Goal: Communication & Community: Answer question/provide support

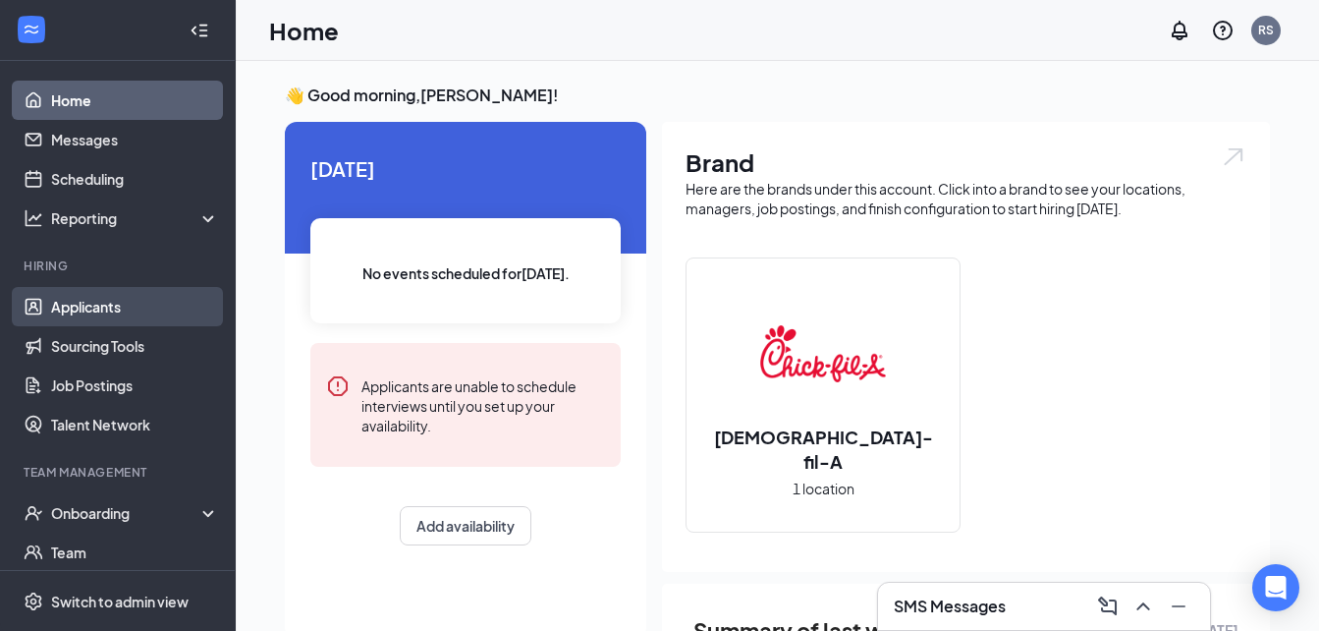
click at [95, 314] on link "Applicants" at bounding box center [135, 306] width 168 height 39
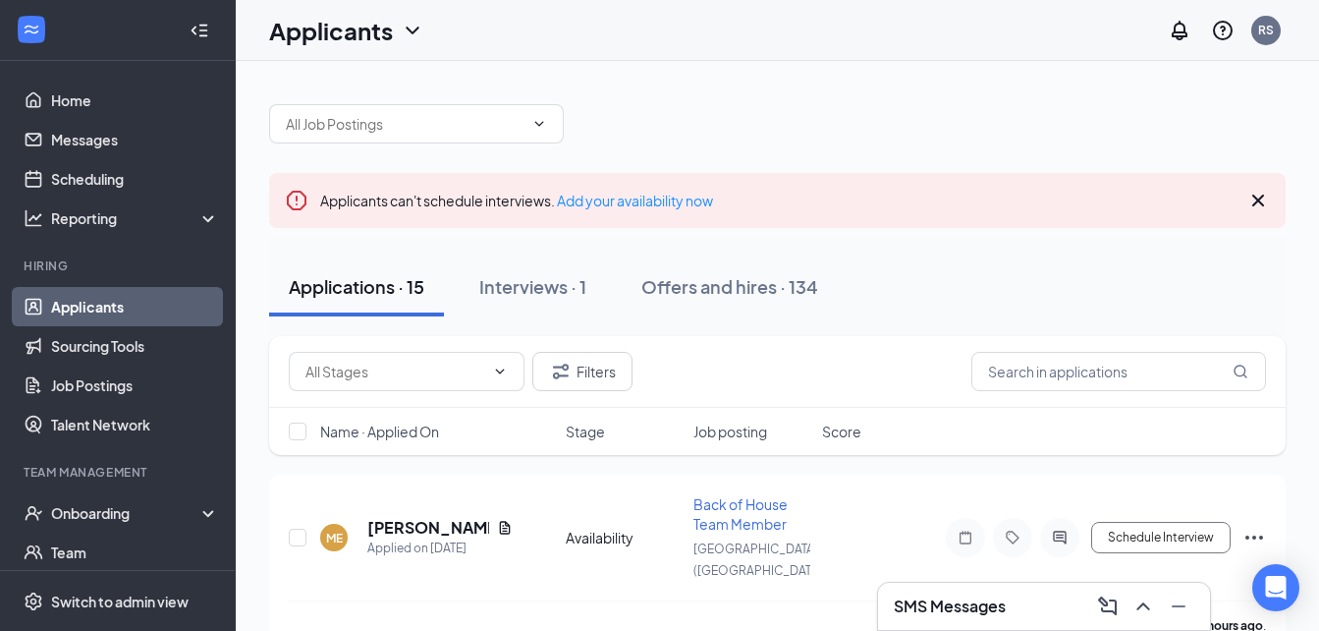
click at [1256, 200] on icon "Cross" at bounding box center [1259, 201] width 24 height 24
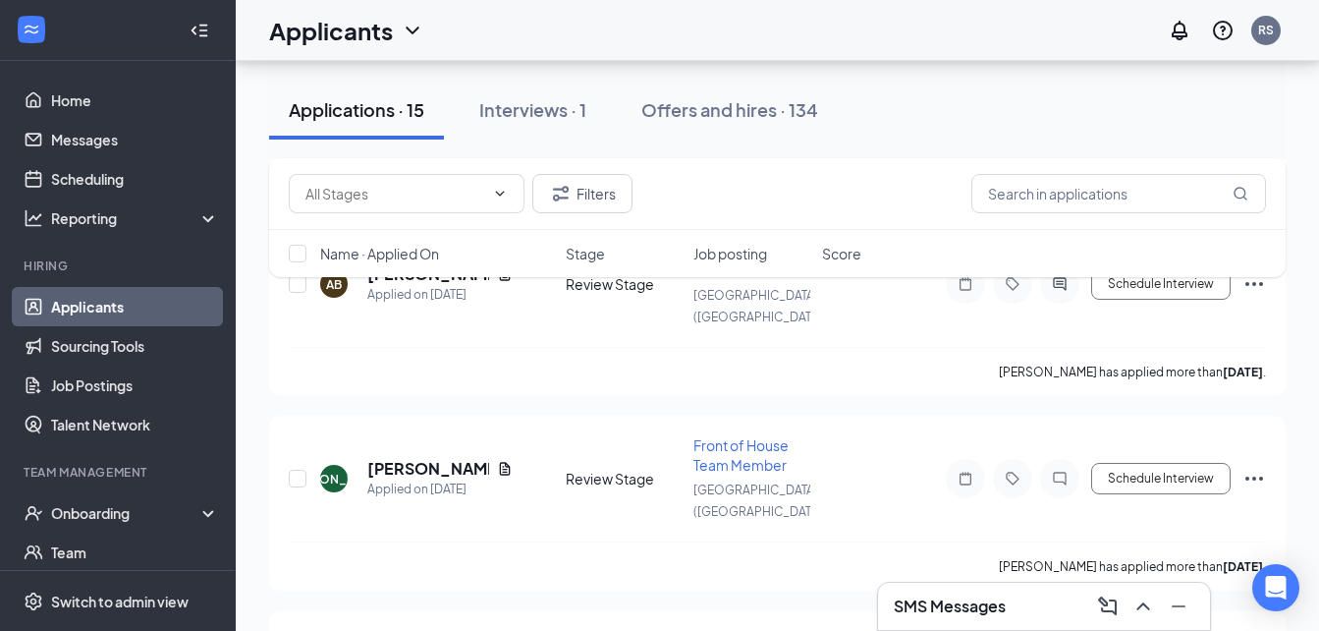
scroll to position [1482, 0]
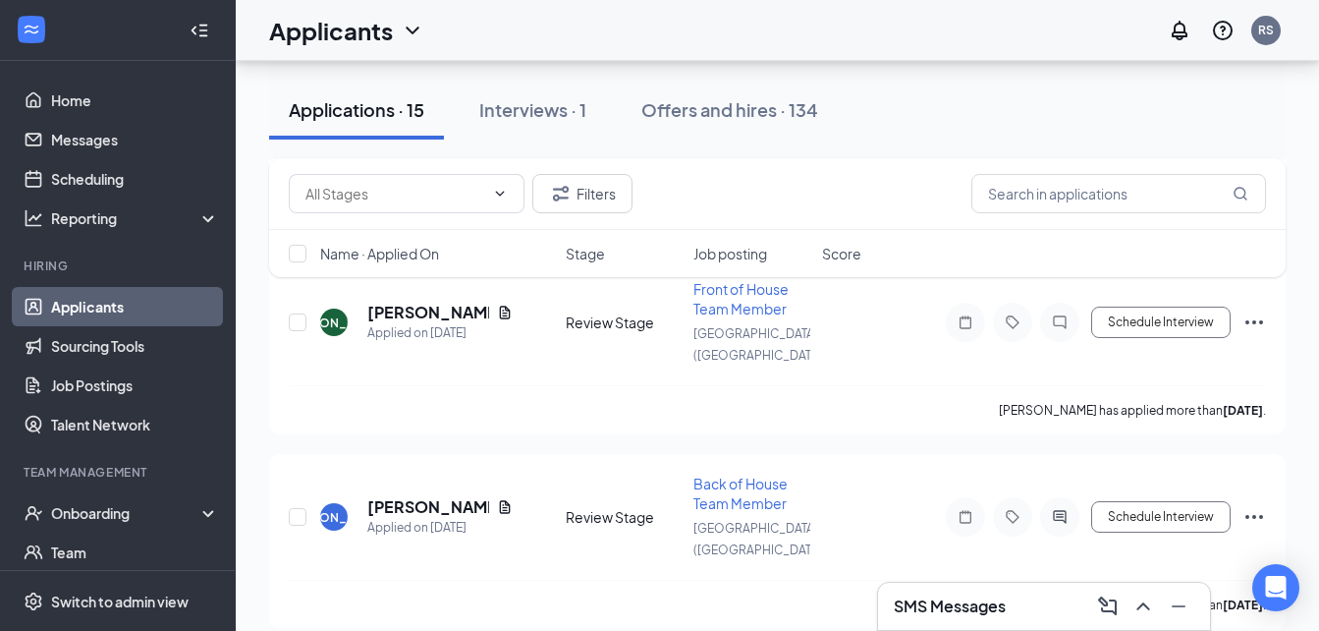
click at [992, 609] on h3 "SMS Messages" at bounding box center [950, 606] width 112 height 22
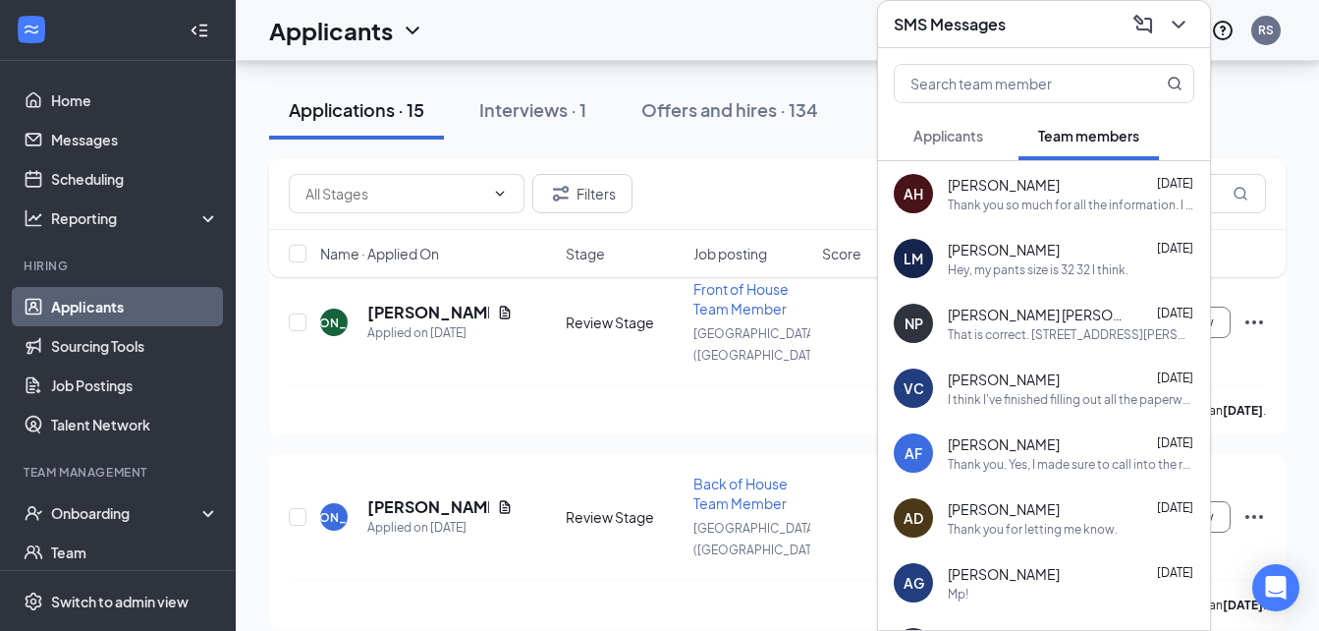
click at [949, 145] on button "Applicants" at bounding box center [948, 135] width 109 height 49
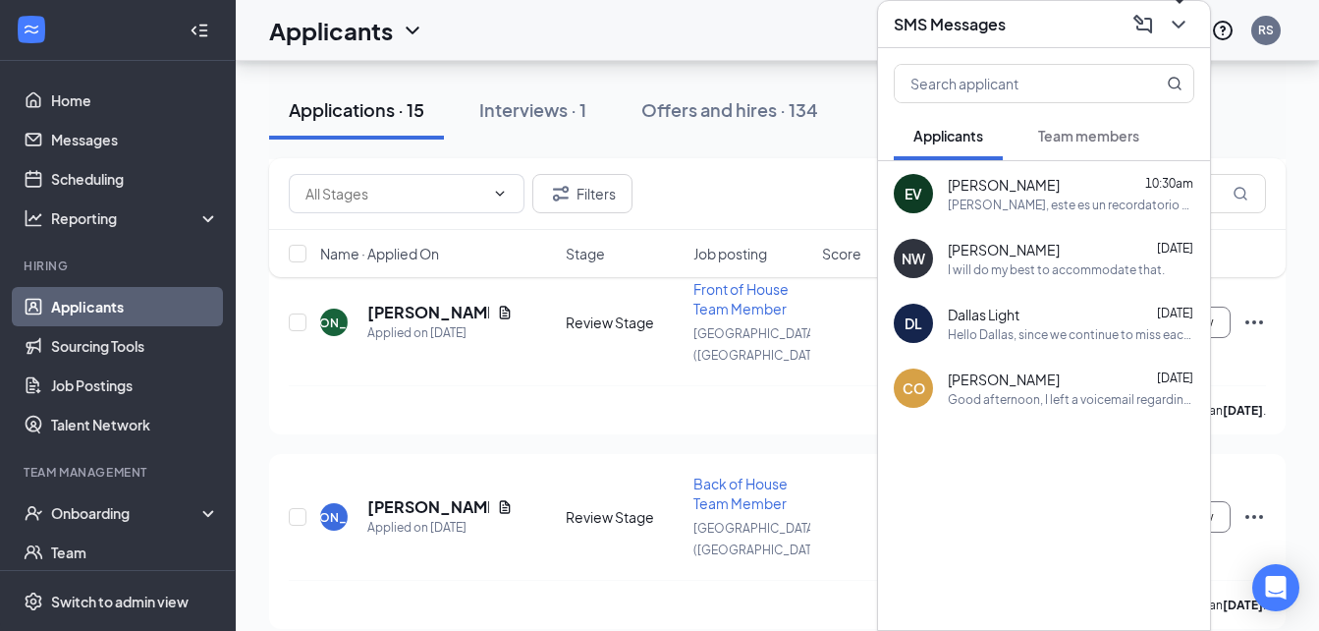
click at [1174, 26] on icon "ChevronDown" at bounding box center [1179, 25] width 24 height 24
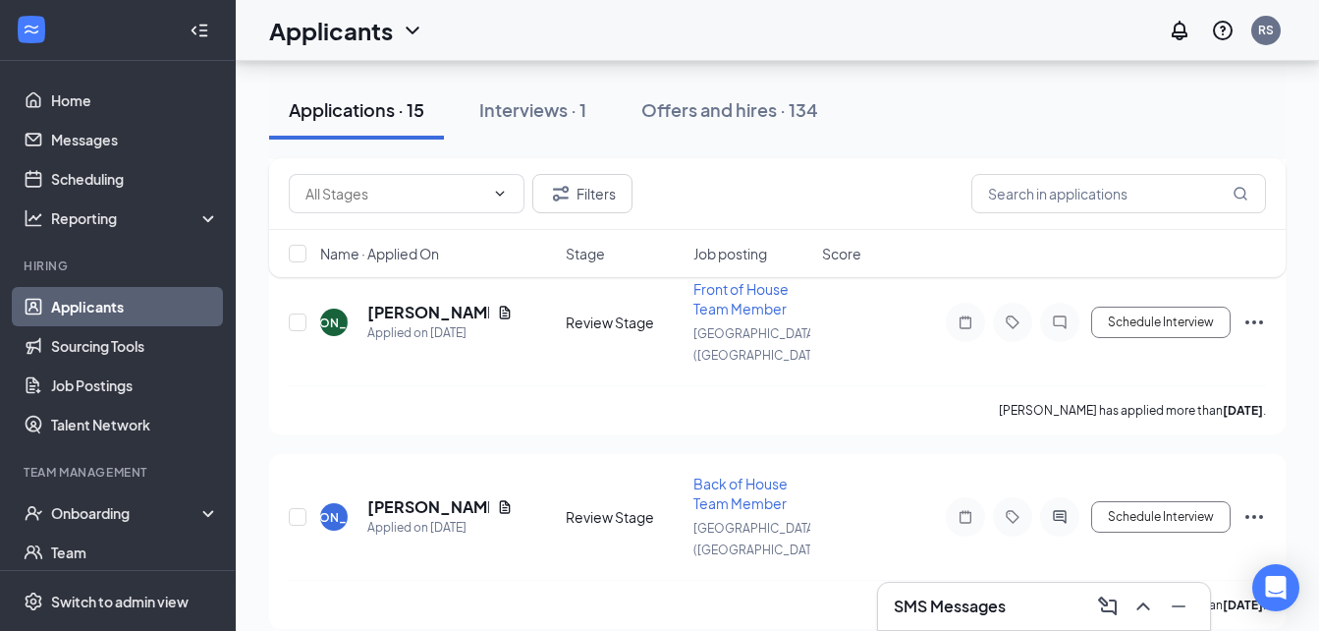
click at [947, 601] on h3 "SMS Messages" at bounding box center [950, 606] width 112 height 22
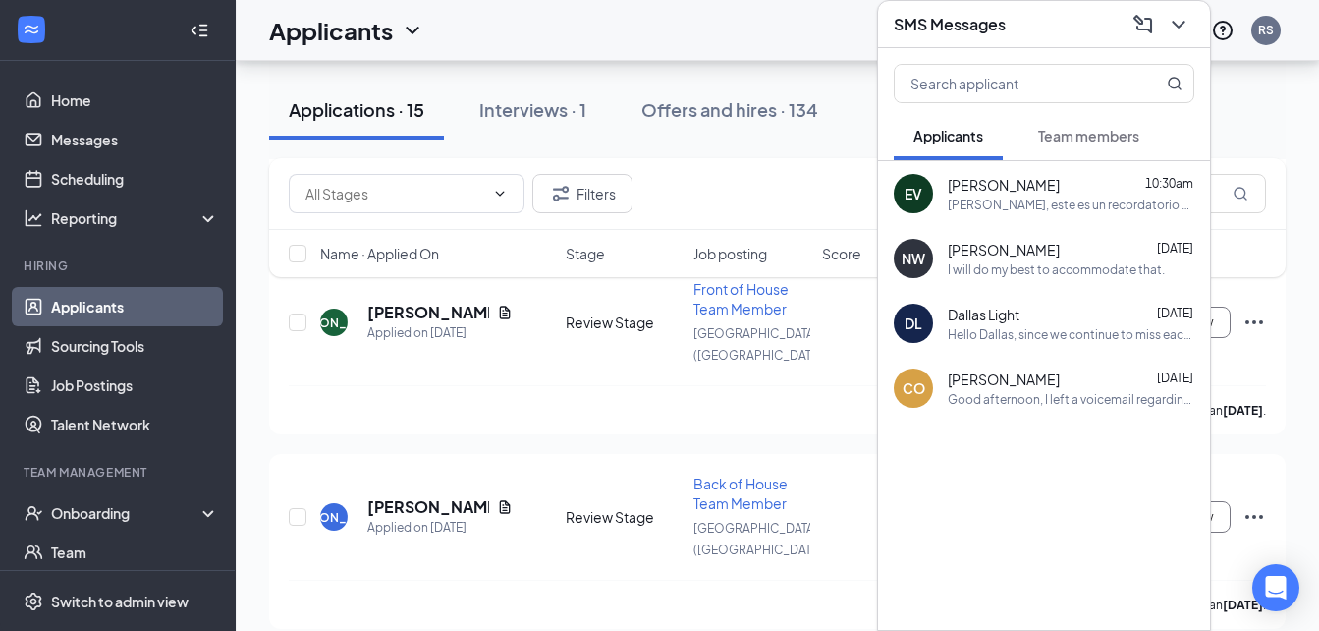
click at [1090, 134] on span "Team members" at bounding box center [1088, 136] width 101 height 18
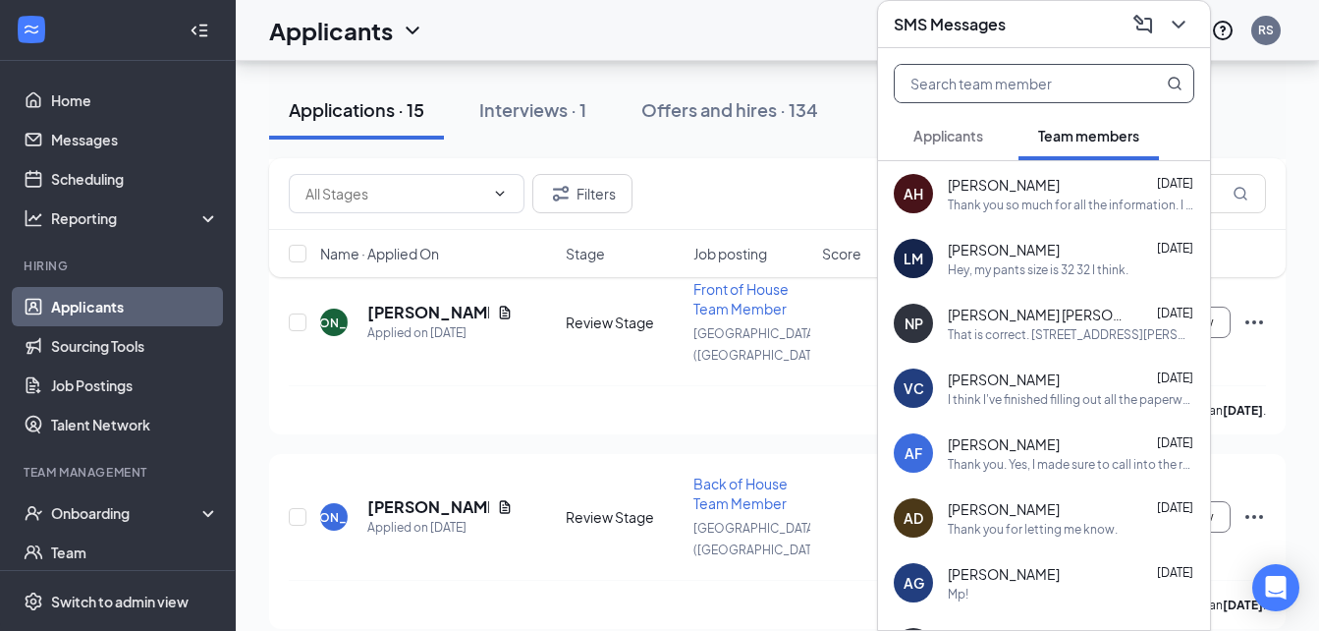
click at [1029, 87] on input "text" at bounding box center [1011, 83] width 233 height 37
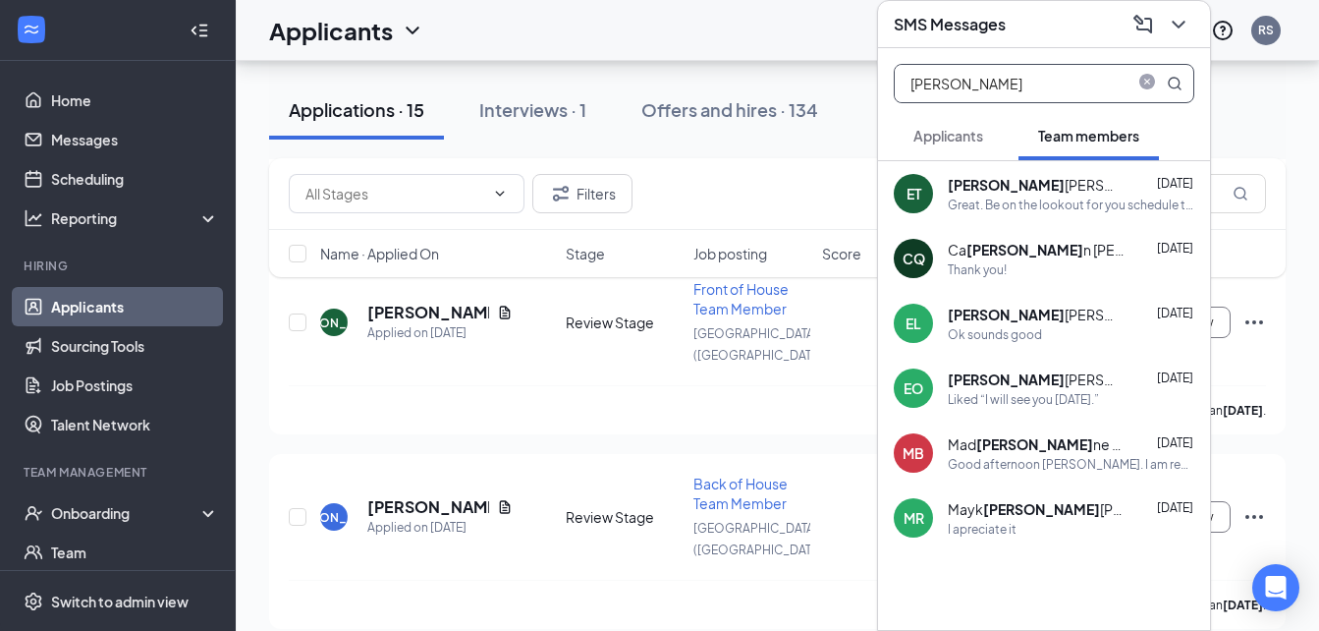
type input "[PERSON_NAME]"
click at [976, 189] on div "[PERSON_NAME]" at bounding box center [1036, 185] width 177 height 20
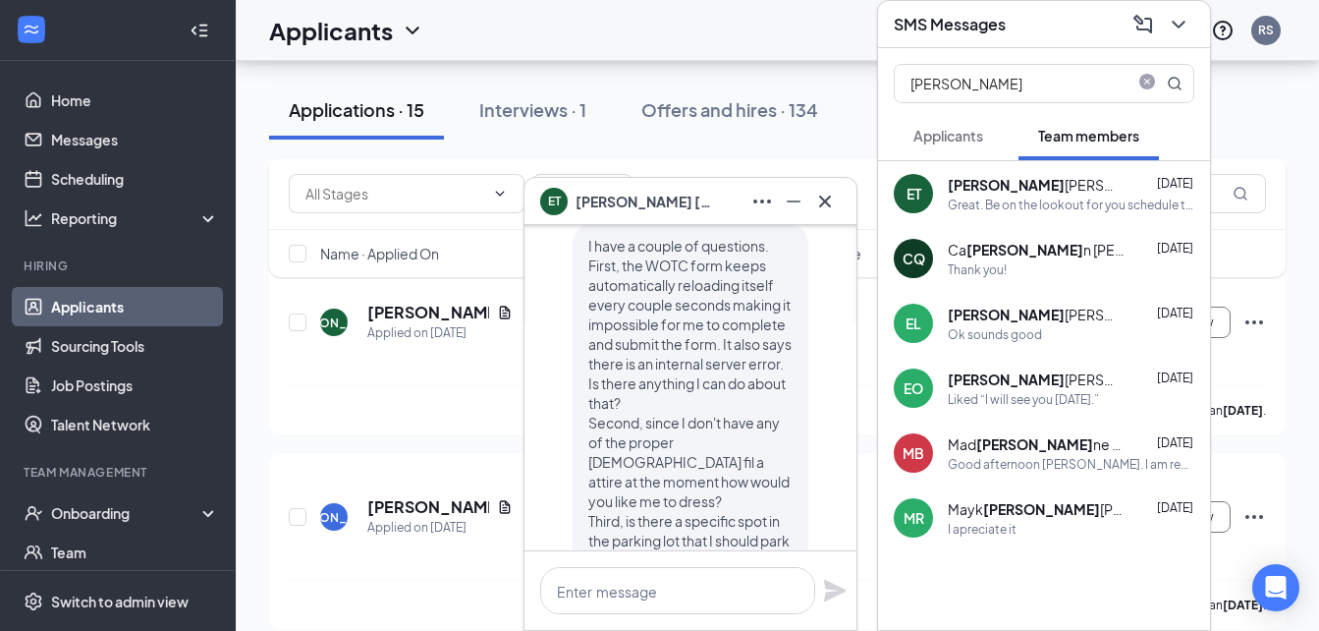
scroll to position [-868, 0]
click at [1149, 84] on icon "close-circle" at bounding box center [1148, 84] width 16 height 16
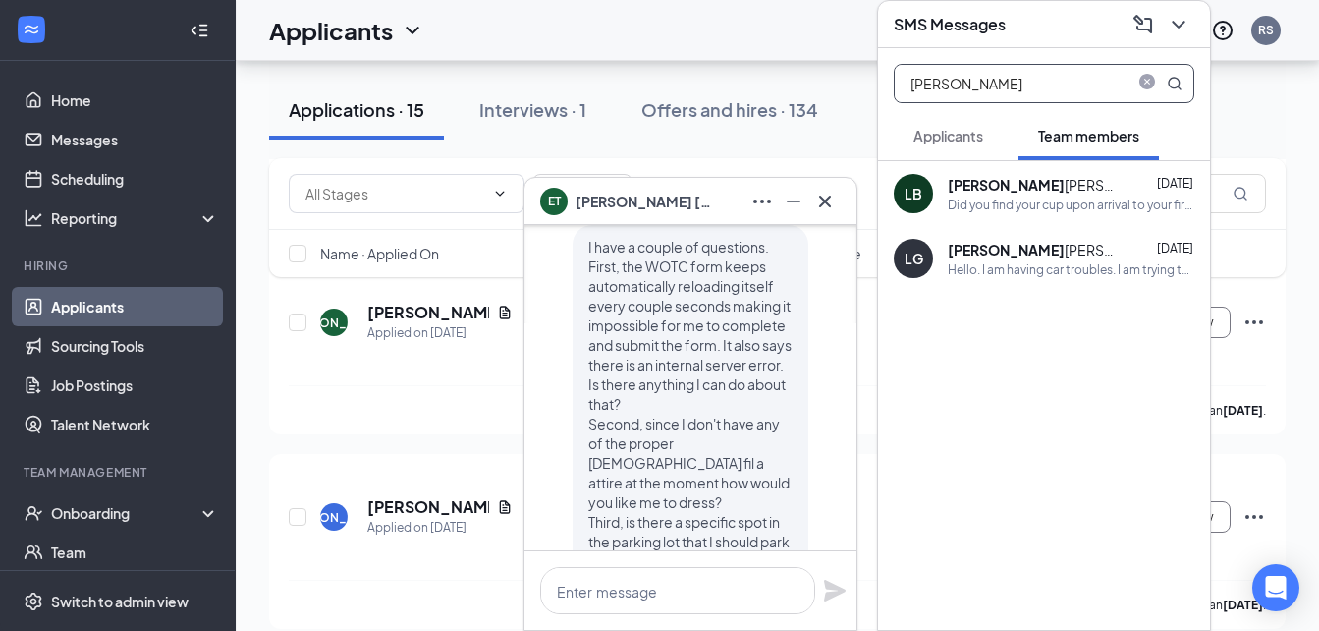
type input "[PERSON_NAME]"
click at [1027, 185] on div "[PERSON_NAME]" at bounding box center [1036, 185] width 177 height 20
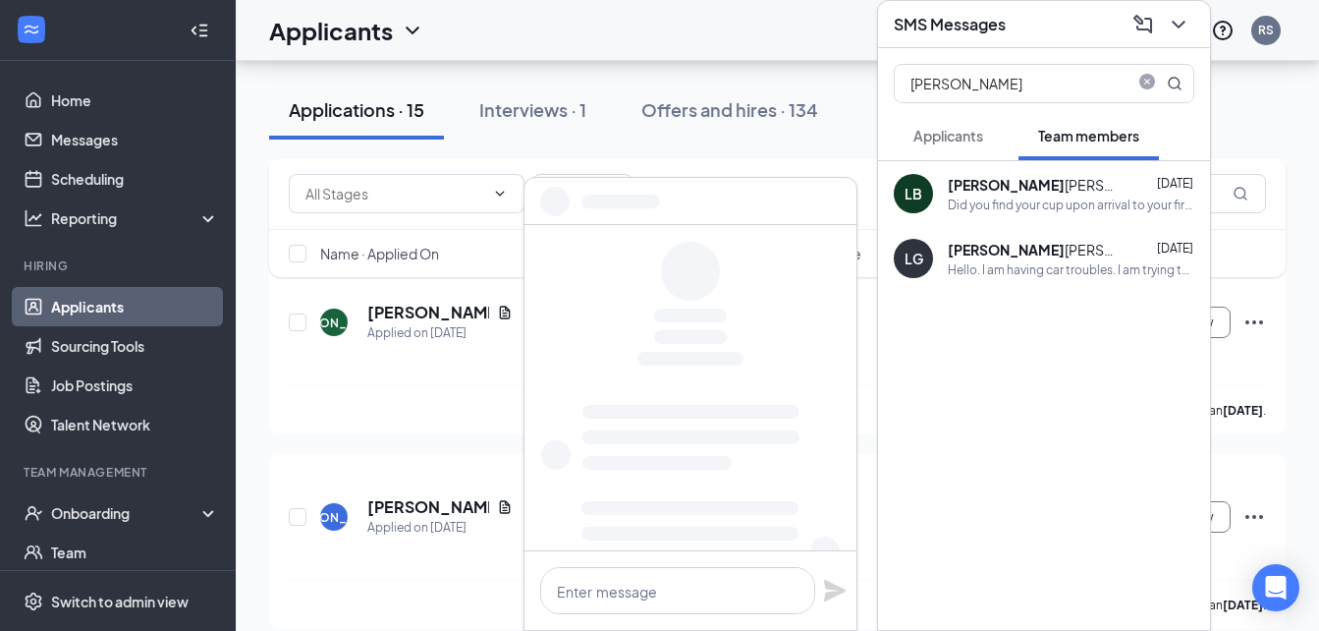
scroll to position [0, 0]
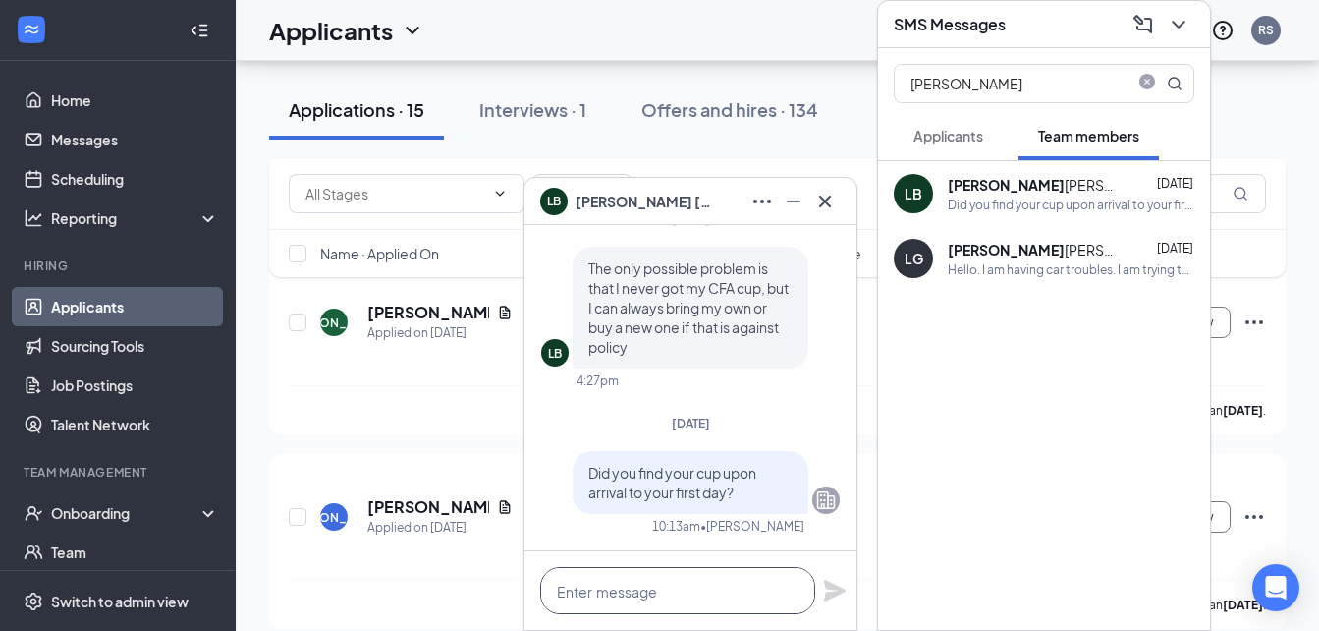
click at [589, 591] on textarea at bounding box center [677, 590] width 275 height 47
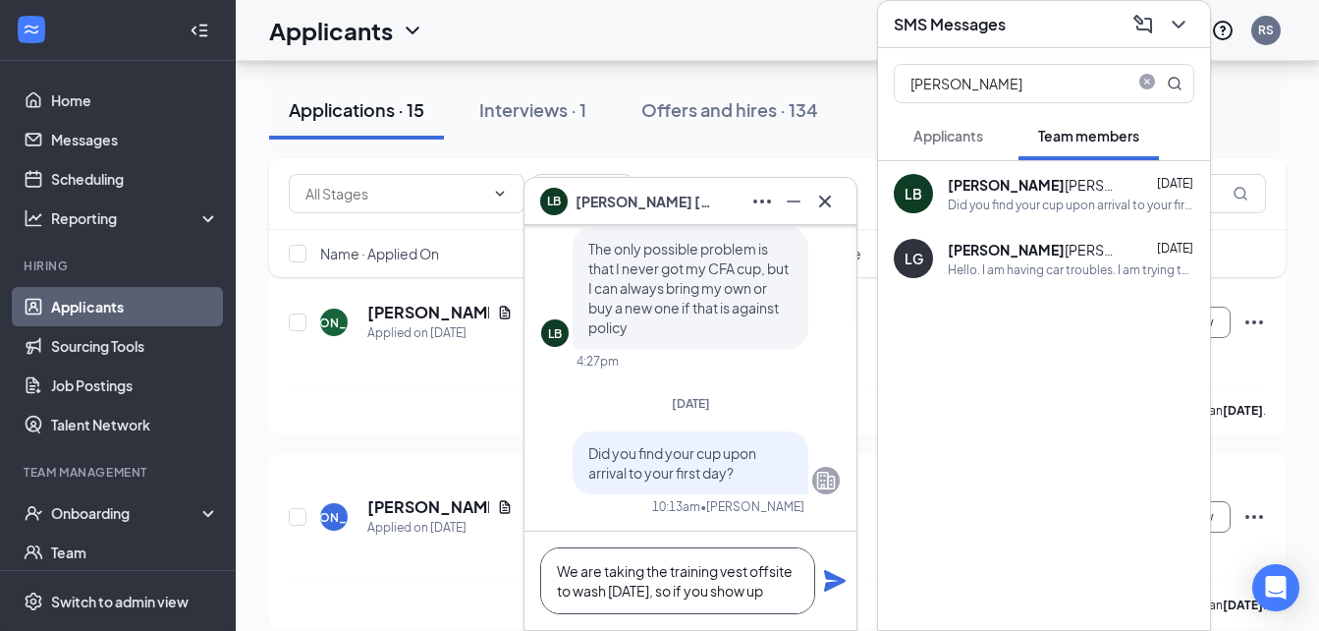
click at [769, 594] on textarea "We are taking the training vest offsite to wash [DATE], so if you show up" at bounding box center [677, 580] width 275 height 67
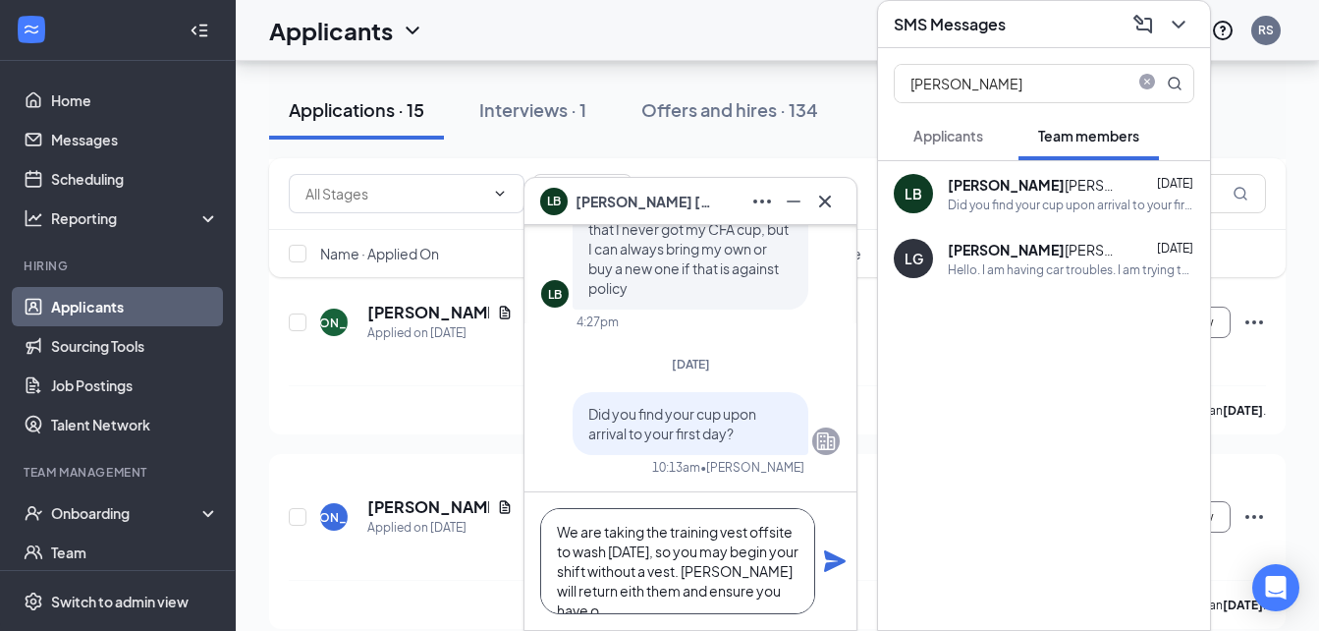
scroll to position [21, 0]
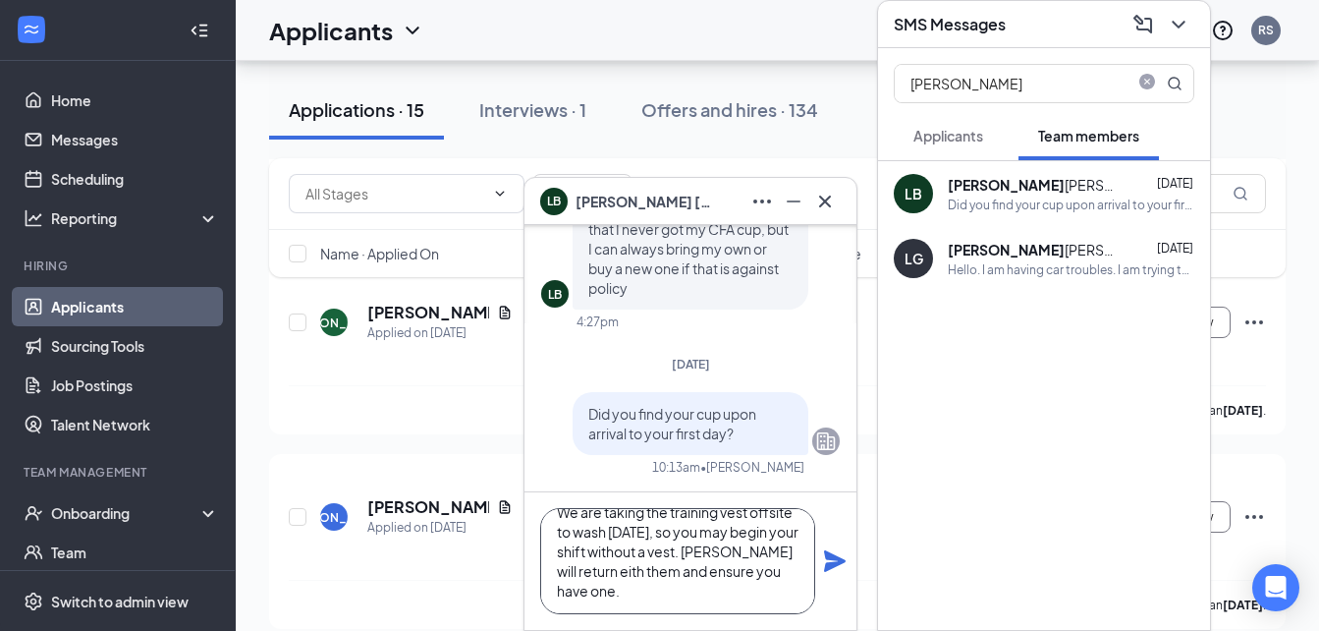
click at [601, 574] on textarea "We are taking the training vest offsite to wash [DATE], so you may begin your s…" at bounding box center [677, 561] width 275 height 106
click at [616, 595] on textarea "We are taking the training vest offsite to wash [DATE], so you may begin your s…" at bounding box center [677, 561] width 275 height 106
drag, startPoint x: 554, startPoint y: 519, endPoint x: 625, endPoint y: 623, distance: 125.9
click at [625, 623] on div "We are taking the training vest offsite to wash [DATE], so you may begin your s…" at bounding box center [691, 561] width 332 height 138
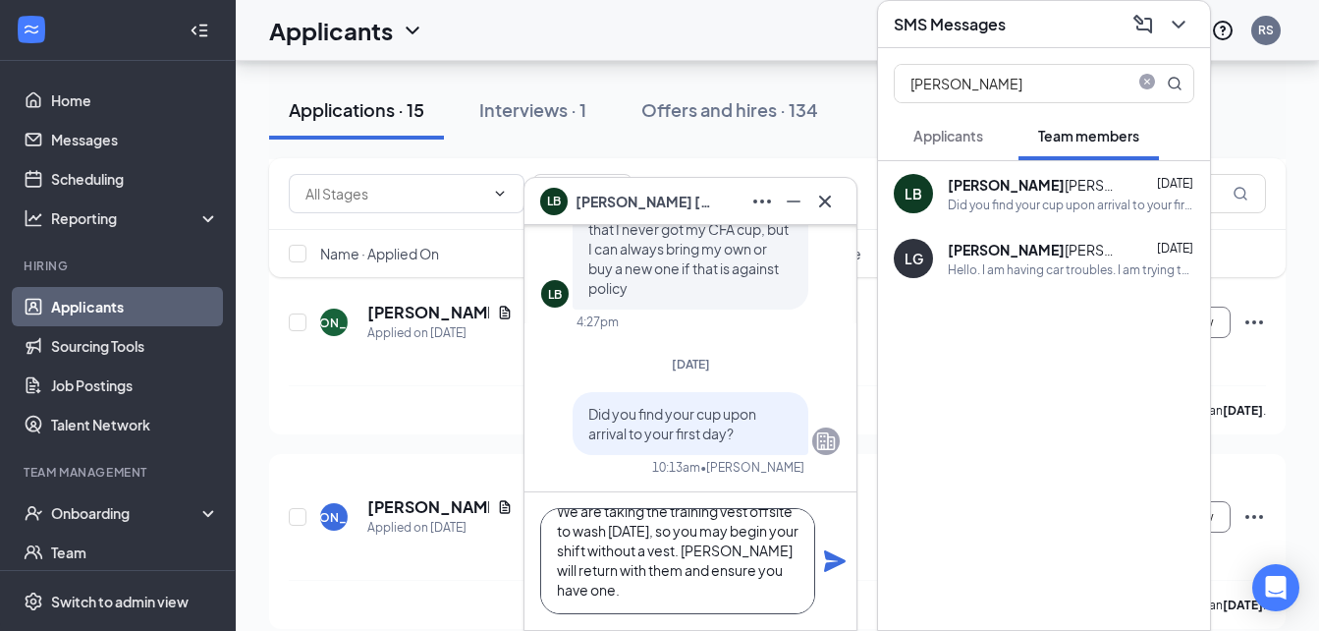
type textarea "We are taking the training vest offsite to wash [DATE], so you may begin your s…"
click at [833, 556] on icon "Plane" at bounding box center [835, 561] width 22 height 22
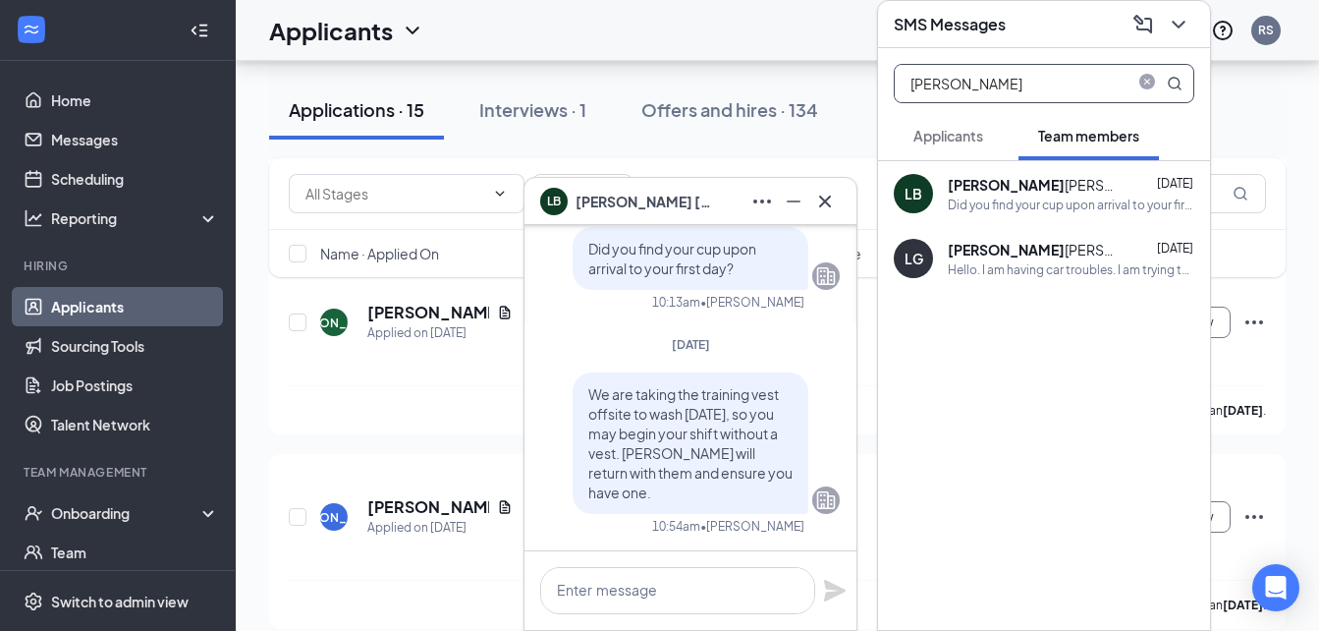
scroll to position [0, 0]
click at [1144, 84] on icon "close-circle" at bounding box center [1148, 84] width 16 height 16
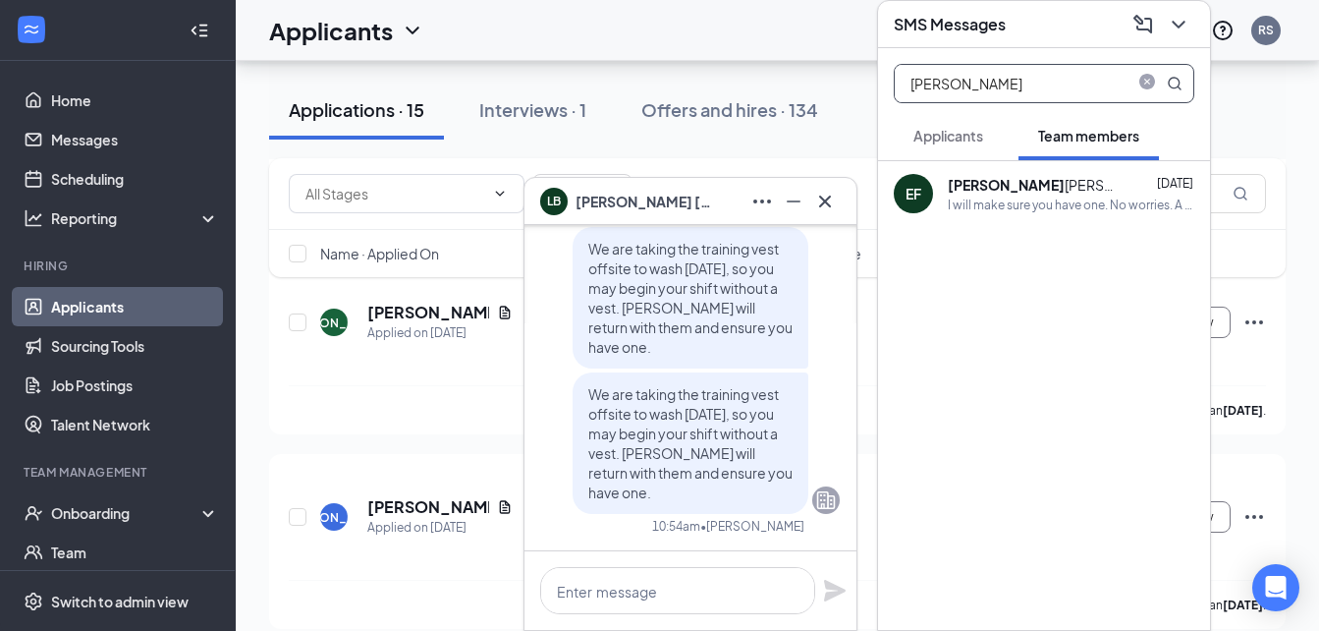
type input "[PERSON_NAME]"
click at [1031, 201] on div "I will make sure you have one. No worries. A few boxes were missing cups as we …" at bounding box center [1071, 204] width 247 height 17
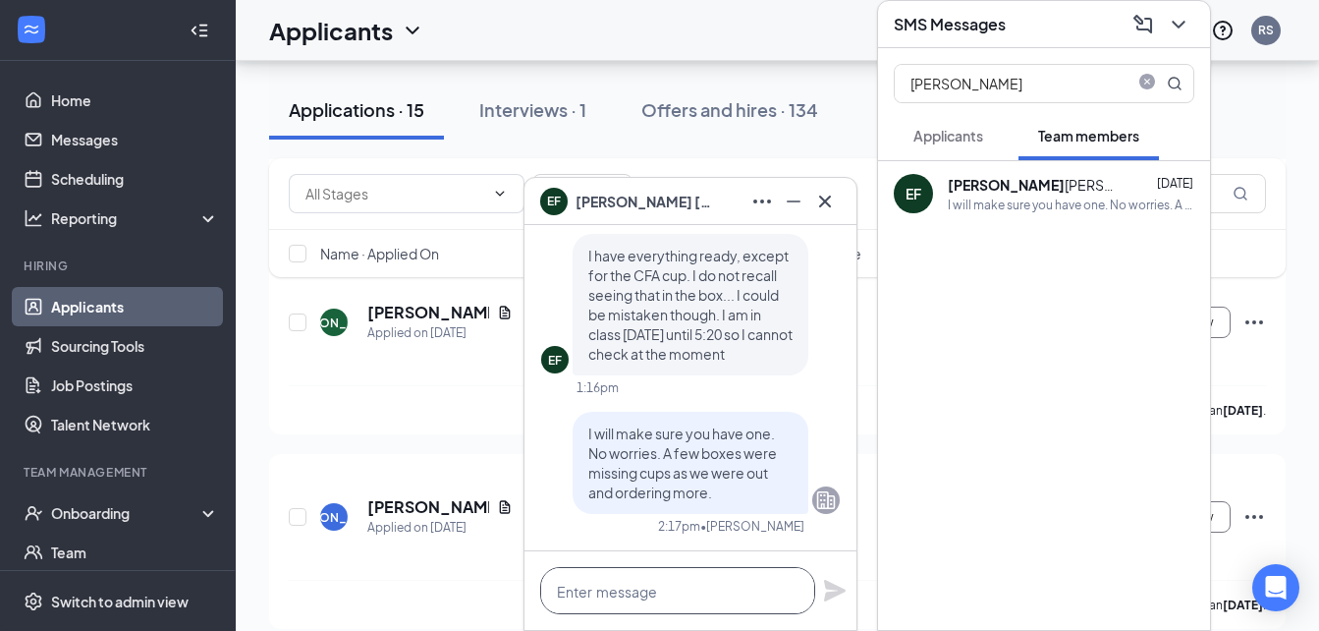
click at [586, 588] on textarea at bounding box center [677, 590] width 275 height 47
paste textarea "We are taking the training vest offsite to wash [DATE], so you may begin your s…"
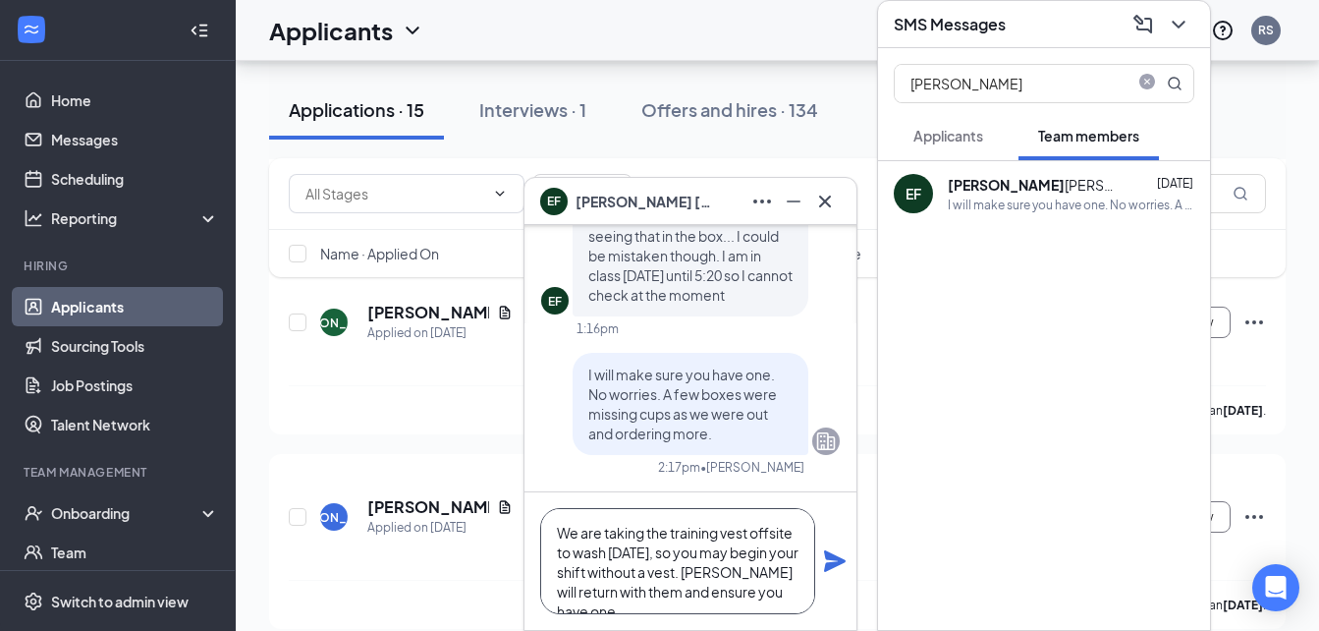
scroll to position [21, 0]
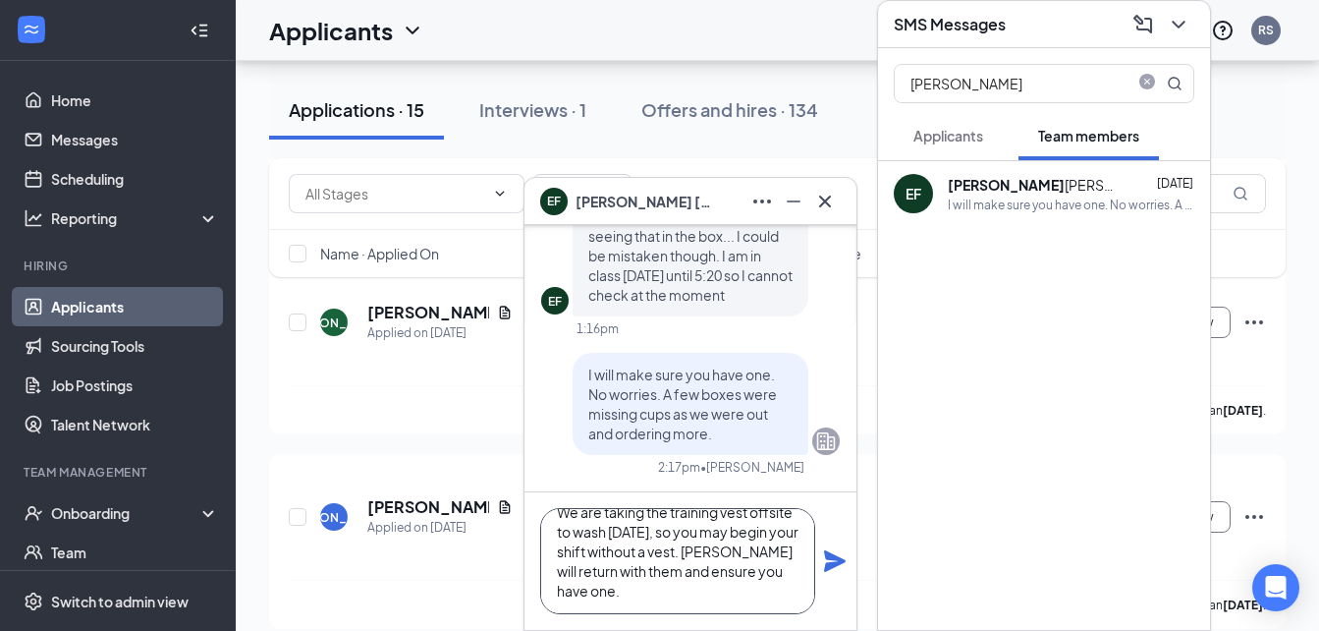
type textarea "We are taking the training vest offsite to wash [DATE], so you may begin your s…"
click at [835, 558] on icon "Plane" at bounding box center [835, 561] width 22 height 22
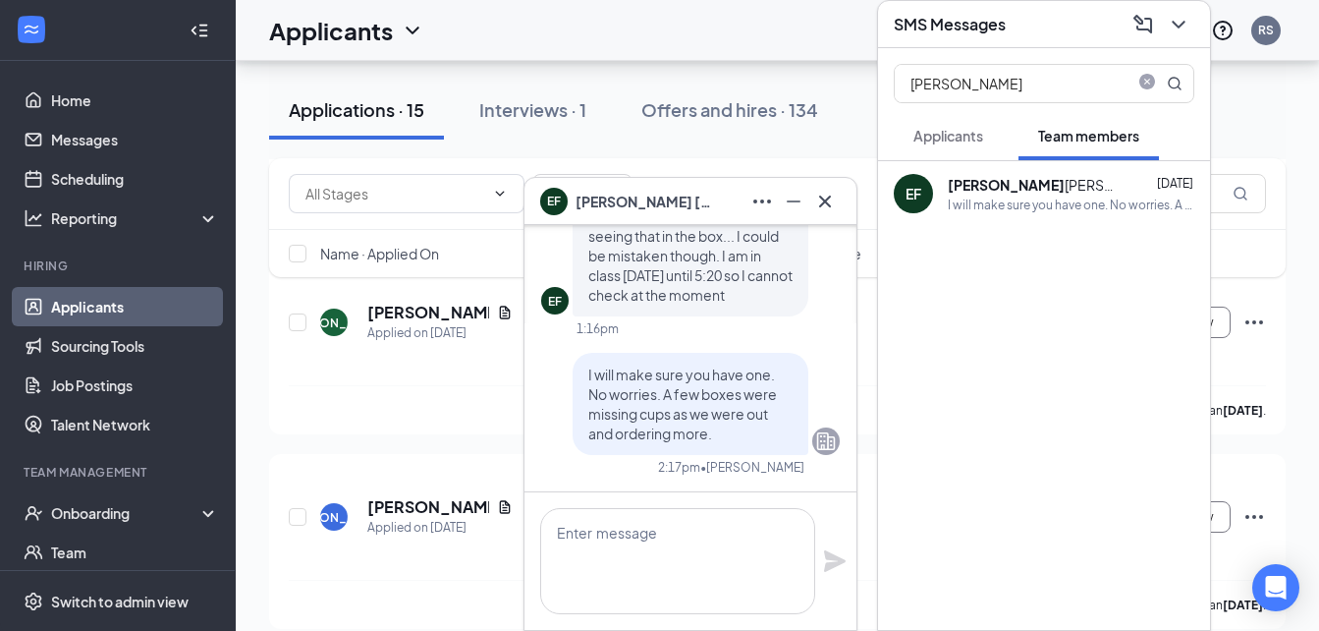
scroll to position [0, 0]
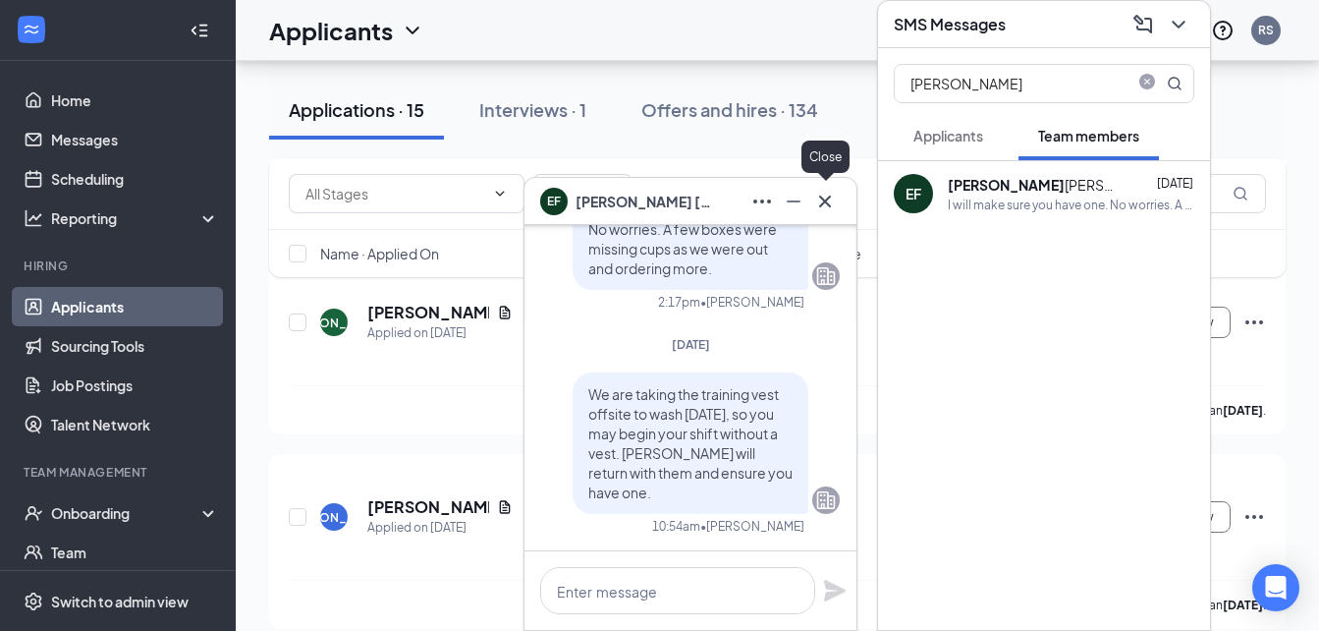
click at [830, 196] on icon "Cross" at bounding box center [825, 201] width 12 height 12
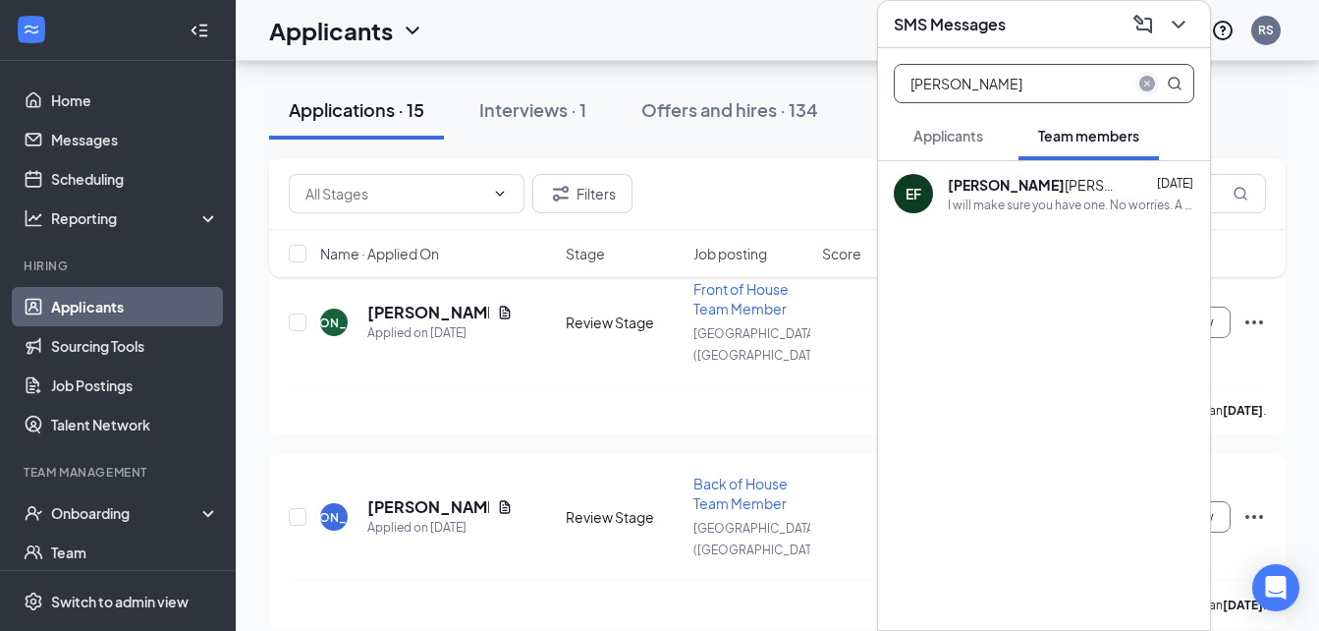
click at [1147, 80] on icon "close-circle" at bounding box center [1148, 84] width 16 height 16
